Goal: Check status: Check status

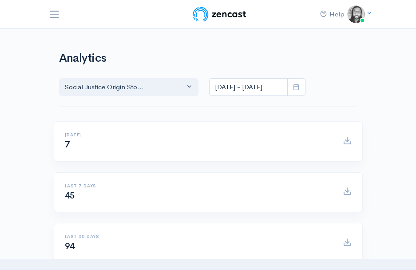
select select "14701"
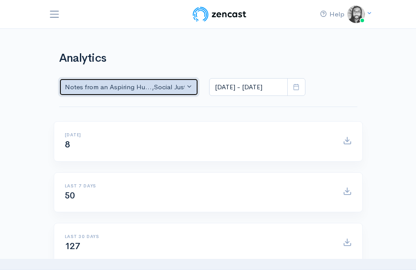
click at [178, 87] on div "Notes from an Aspiring Hu... , Social Justice Origin Sto..." at bounding box center [125, 87] width 120 height 10
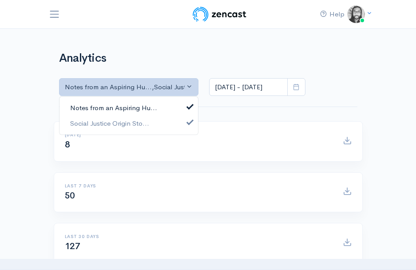
click at [169, 102] on link "Notes from an Aspiring Hu..." at bounding box center [128, 108] width 138 height 16
select select "14701"
click at [361, 85] on div "Analytics Notes from an Aspiring Hu... Social Justice Origin Sto... Social Just…" at bounding box center [208, 74] width 309 height 44
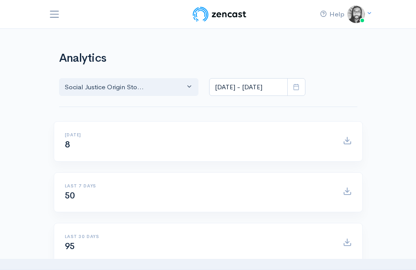
click at [361, 85] on div "Analytics Notes from an Aspiring Hu... Social Justice Origin Sto... Social Just…" at bounding box center [208, 74] width 309 height 44
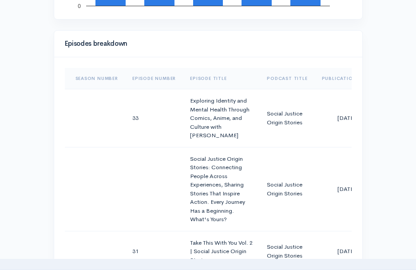
click at [370, 94] on div "Help Notifications View all Your profile Team settings Default team Current Log…" at bounding box center [208, 67] width 416 height 1612
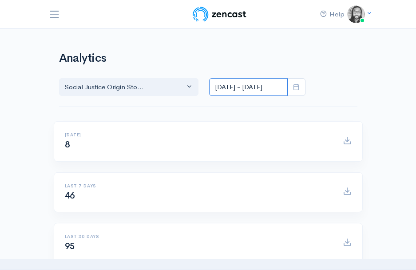
click at [225, 83] on input "Aug 21, 2025 - Sep 3, 2025" at bounding box center [248, 87] width 79 height 18
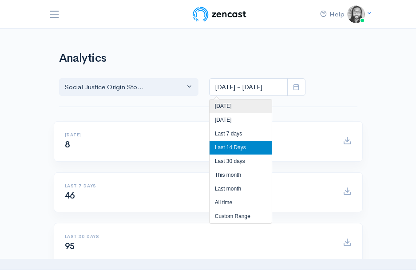
click at [229, 106] on li "[DATE]" at bounding box center [240, 106] width 62 height 14
type input "[DATE] - [DATE]"
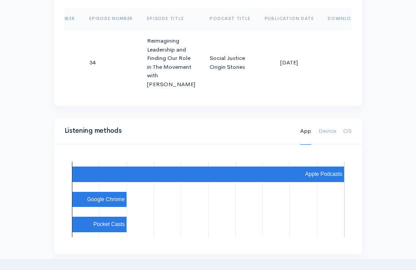
scroll to position [0, 44]
click at [366, 114] on div "Episodes breakdown Season Number Episode Number Episode Title Podcast Title Pub…" at bounding box center [208, 43] width 320 height 147
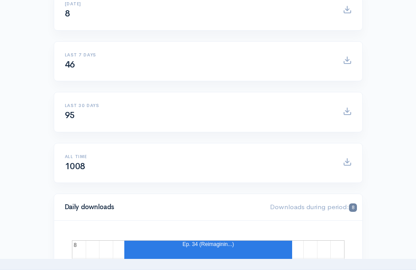
scroll to position [0, 0]
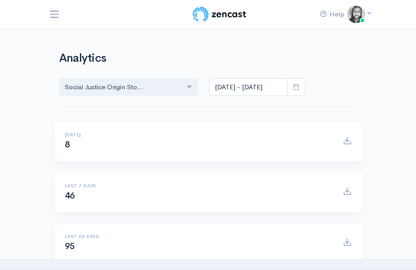
click at [307, 63] on h1 "Analytics" at bounding box center [208, 58] width 298 height 13
